Goal: Navigation & Orientation: Find specific page/section

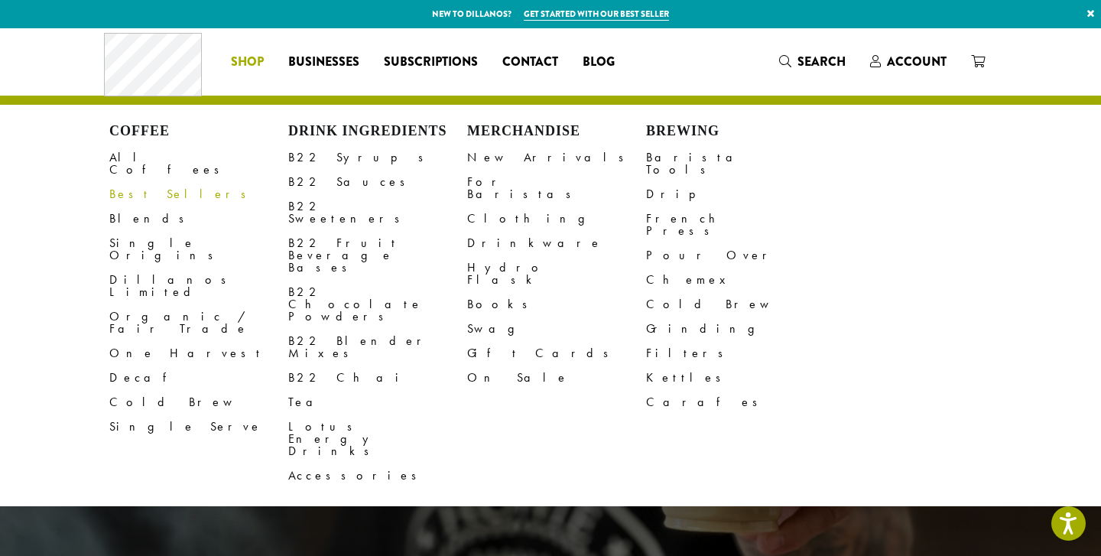
click at [156, 187] on link "Best Sellers" at bounding box center [198, 194] width 179 height 24
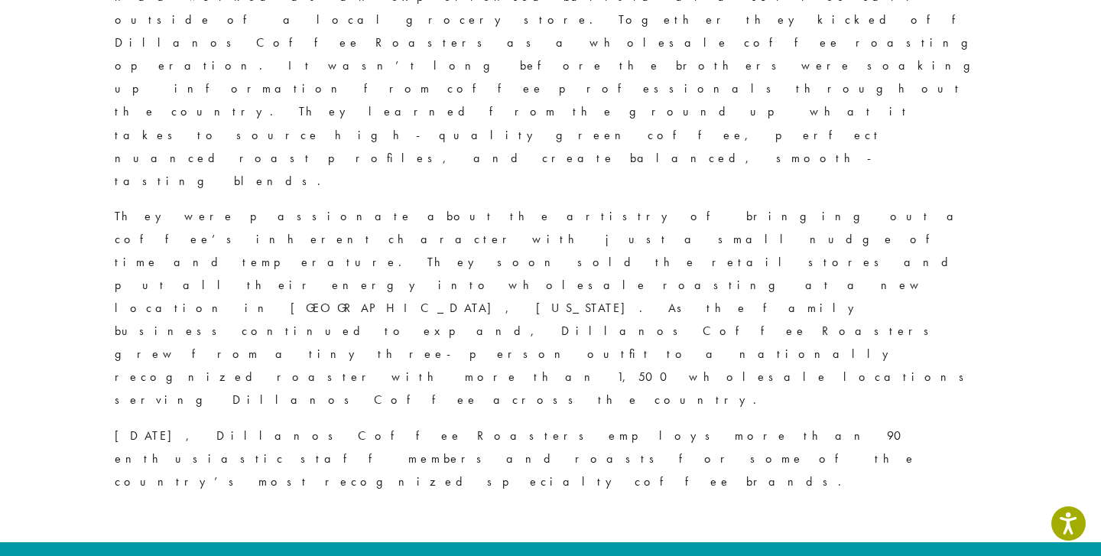
scroll to position [1363, 0]
